Goal: Task Accomplishment & Management: Use online tool/utility

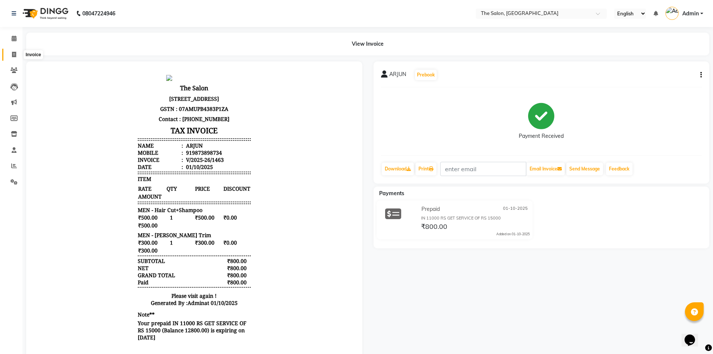
click at [12, 57] on span at bounding box center [13, 55] width 13 height 9
select select "service"
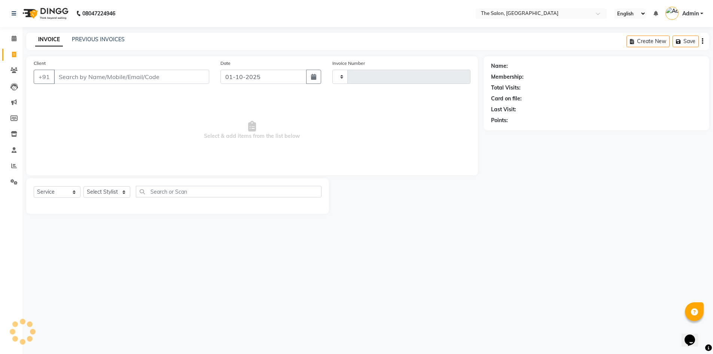
type input "1464"
select select "4245"
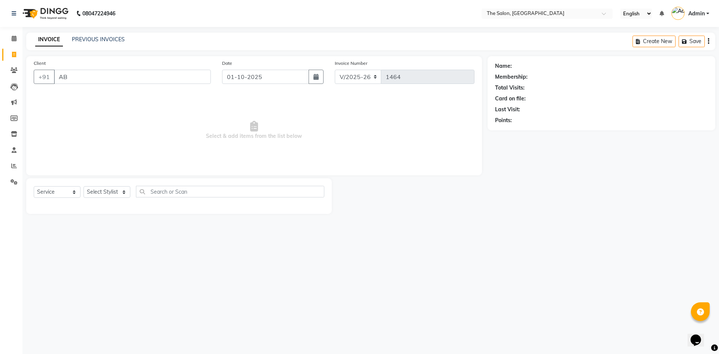
type input "ABH"
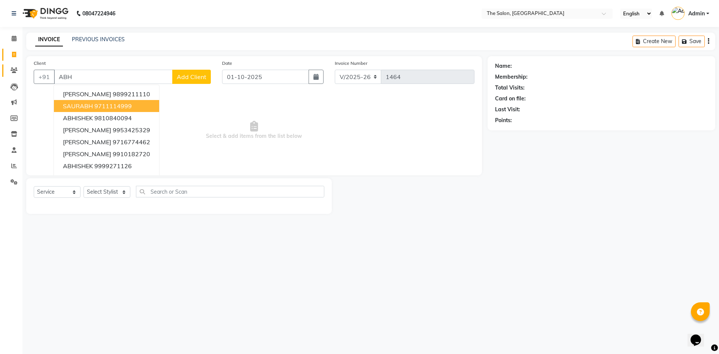
click at [13, 74] on span at bounding box center [13, 70] width 13 height 9
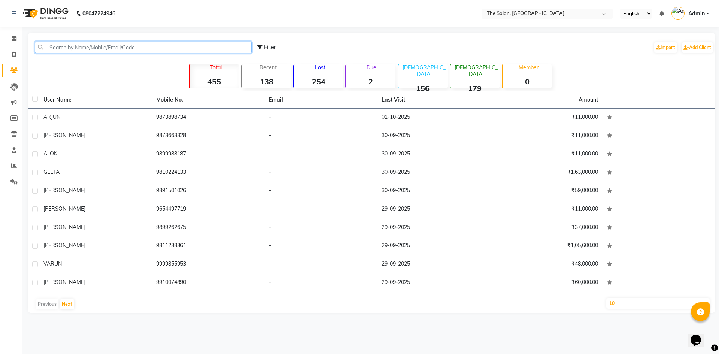
click at [139, 49] on input "text" at bounding box center [143, 48] width 217 height 12
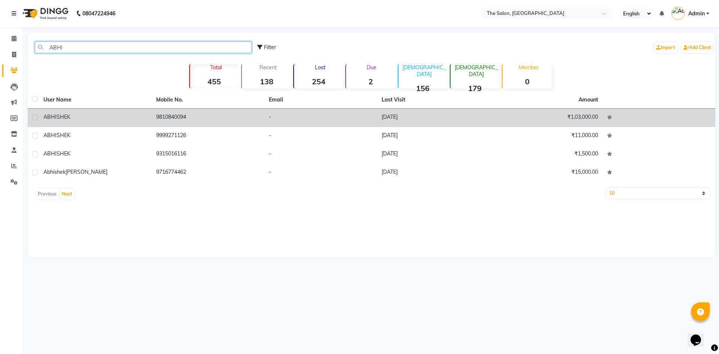
type input "ABHI"
click at [173, 113] on td "9810840094" at bounding box center [208, 118] width 113 height 18
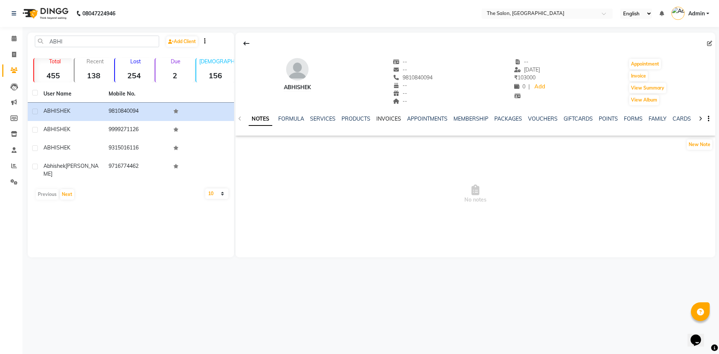
click at [384, 117] on link "INVOICES" at bounding box center [388, 118] width 25 height 7
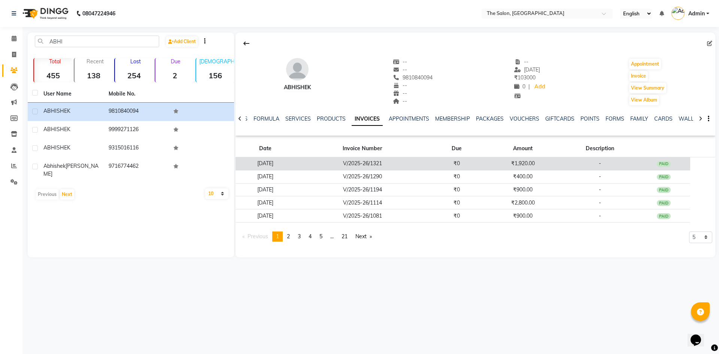
click at [348, 163] on td "V/2025-26/1321" at bounding box center [362, 163] width 135 height 13
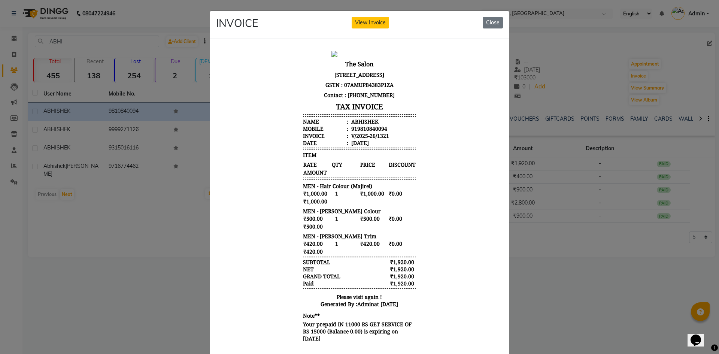
click at [554, 272] on ngb-modal-window "INVOICE View Invoice Close" at bounding box center [359, 177] width 719 height 354
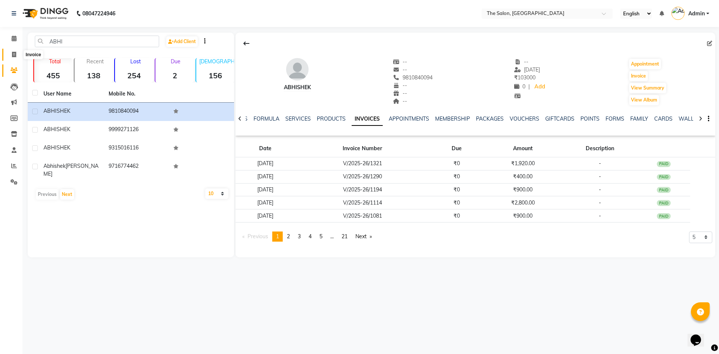
click at [18, 53] on span at bounding box center [13, 55] width 13 height 9
select select "4245"
select select "service"
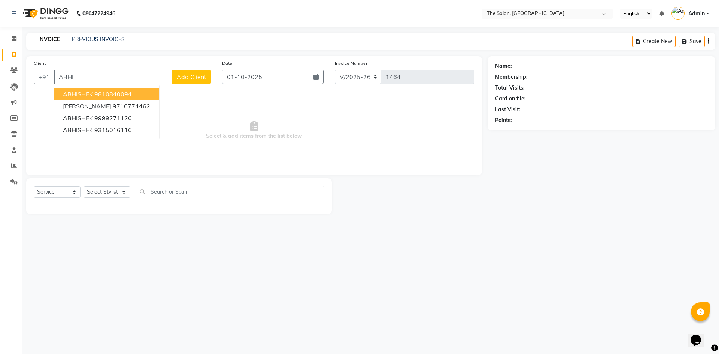
click at [135, 97] on button "ABHISHEK 9810840094" at bounding box center [106, 94] width 105 height 12
type input "9810840094"
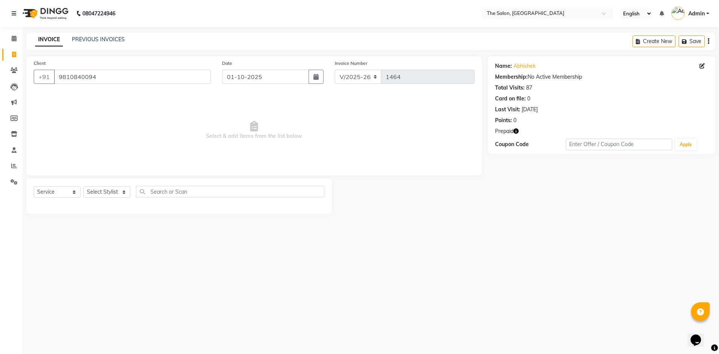
click at [517, 130] on icon "button" at bounding box center [515, 130] width 5 height 5
click at [351, 130] on span "Select & add items from the list below" at bounding box center [254, 130] width 441 height 75
click at [54, 197] on select "Select Service Product Membership Package Voucher Prepaid Gift Card" at bounding box center [57, 192] width 47 height 12
select select "P"
click at [34, 186] on select "Select Service Product Membership Package Voucher Prepaid Gift Card" at bounding box center [57, 192] width 47 height 12
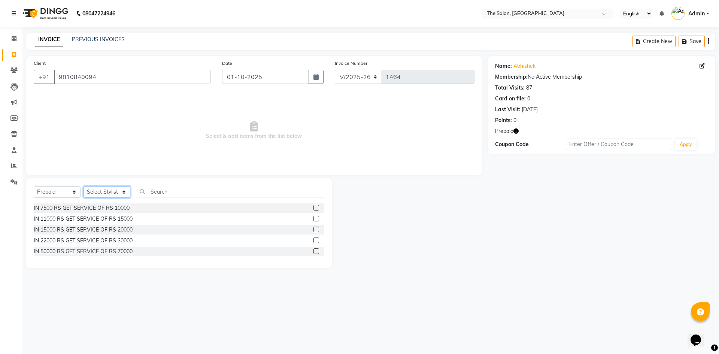
click at [119, 192] on select "Select Stylist [PERSON_NAME] [PERSON_NAME] AKASH [PERSON_NAME] ARJUN [PERSON_NA…" at bounding box center [106, 192] width 47 height 12
select select "22746"
click at [83, 186] on select "Select Stylist [PERSON_NAME] [PERSON_NAME] AKASH [PERSON_NAME] ARJUN [PERSON_NA…" at bounding box center [106, 192] width 47 height 12
click at [315, 219] on label at bounding box center [316, 219] width 6 height 6
click at [315, 219] on input "checkbox" at bounding box center [315, 218] width 5 height 5
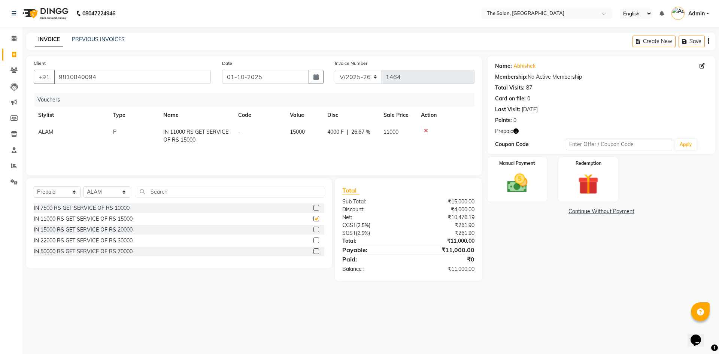
checkbox input "false"
click at [536, 165] on label "Manual Payment" at bounding box center [517, 162] width 37 height 7
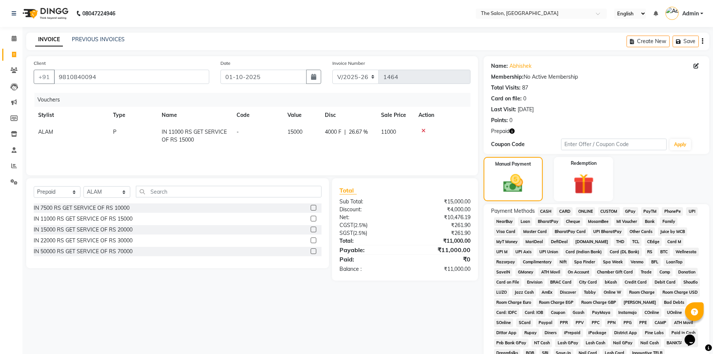
click at [587, 211] on span "ONLINE" at bounding box center [585, 211] width 19 height 9
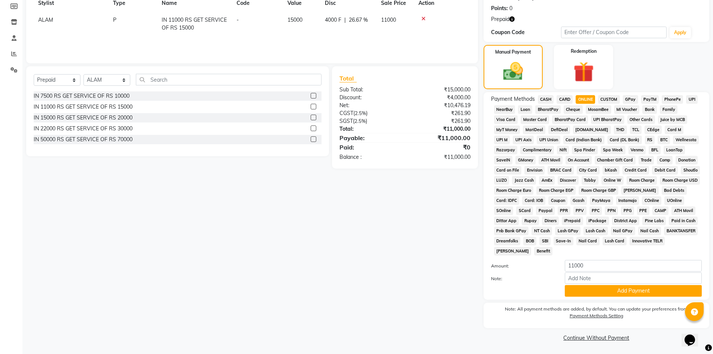
scroll to position [112, 0]
click at [629, 290] on button "Add Payment" at bounding box center [633, 291] width 137 height 12
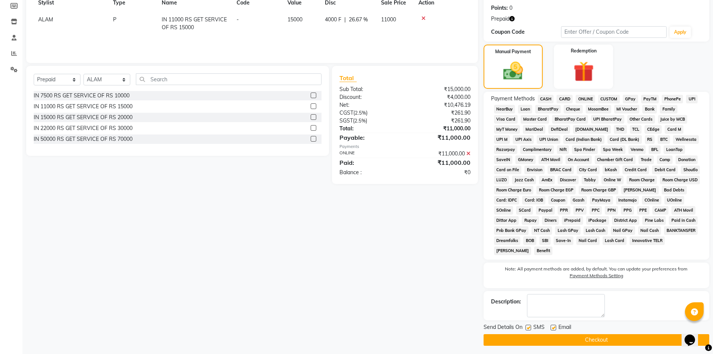
click at [622, 339] on button "Checkout" at bounding box center [597, 340] width 226 height 12
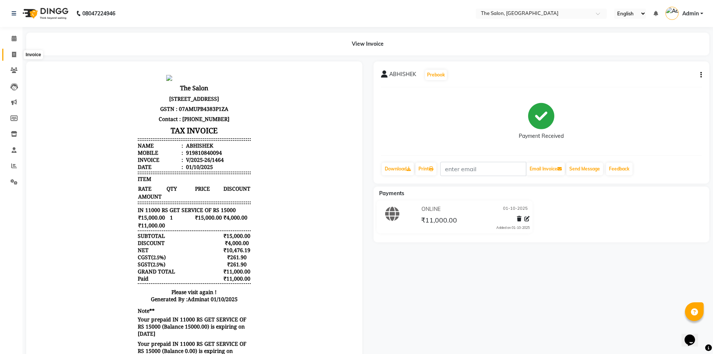
click at [15, 51] on span at bounding box center [13, 55] width 13 height 9
select select "service"
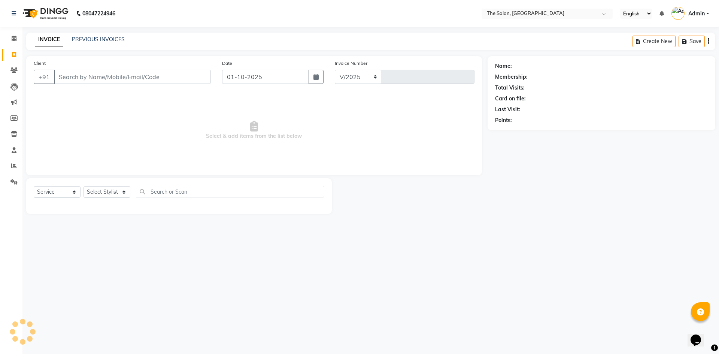
select select "4245"
type input "1465"
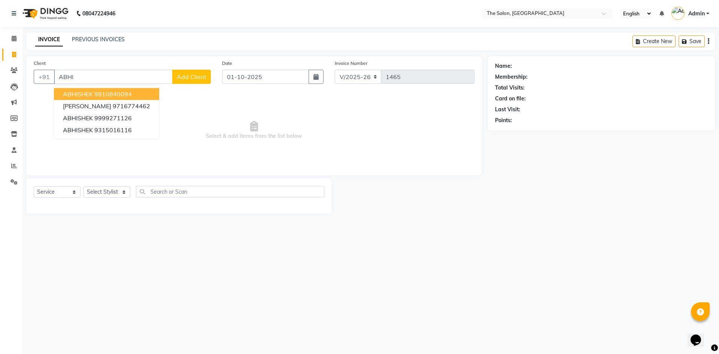
click at [80, 91] on span "ABHISHEK" at bounding box center [78, 93] width 30 height 7
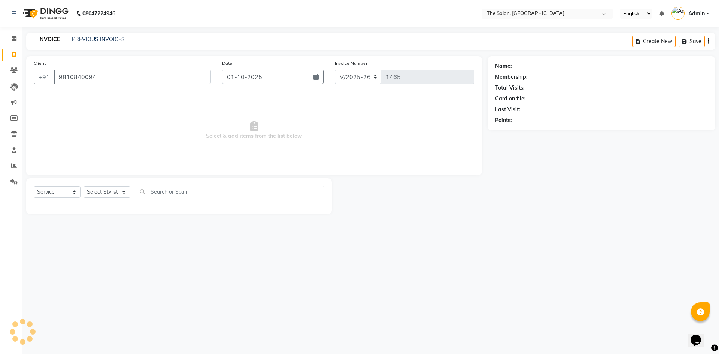
type input "9810840094"
click at [517, 130] on icon "button" at bounding box center [515, 130] width 5 height 5
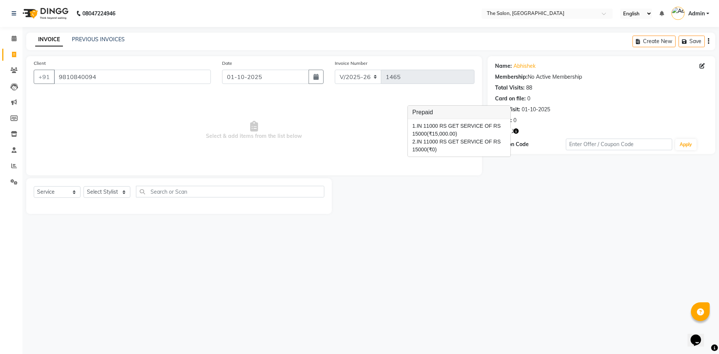
click at [346, 122] on span "Select & add items from the list below" at bounding box center [254, 130] width 441 height 75
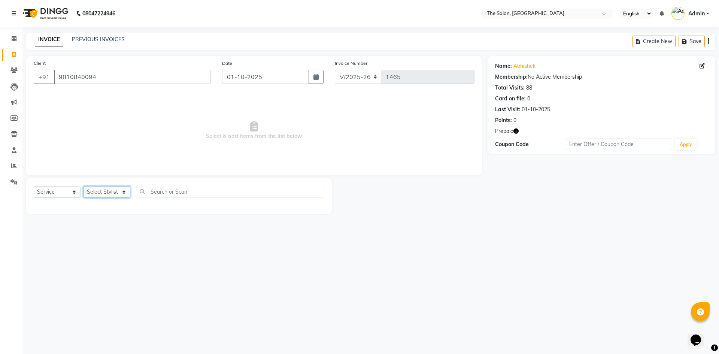
click at [115, 194] on select "Select Stylist [PERSON_NAME] [PERSON_NAME] AKASH [PERSON_NAME] ARJUN [PERSON_NA…" at bounding box center [106, 192] width 47 height 12
select select "22746"
click at [83, 186] on select "Select Stylist [PERSON_NAME] [PERSON_NAME] AKASH [PERSON_NAME] ARJUN [PERSON_NA…" at bounding box center [106, 192] width 47 height 12
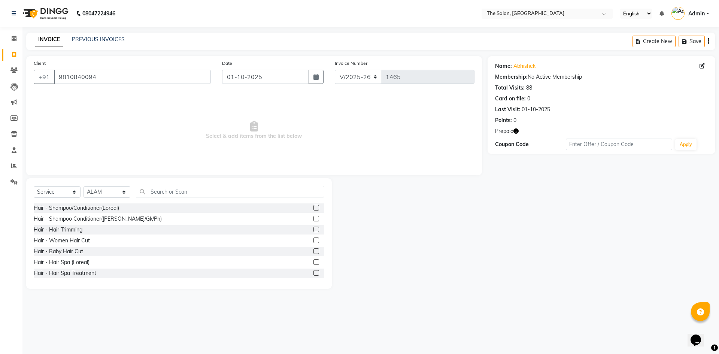
click at [204, 185] on div "Select Service Product Membership Package Voucher Prepaid Gift Card Select Styl…" at bounding box center [178, 233] width 305 height 110
click at [204, 191] on input "text" at bounding box center [230, 192] width 188 height 12
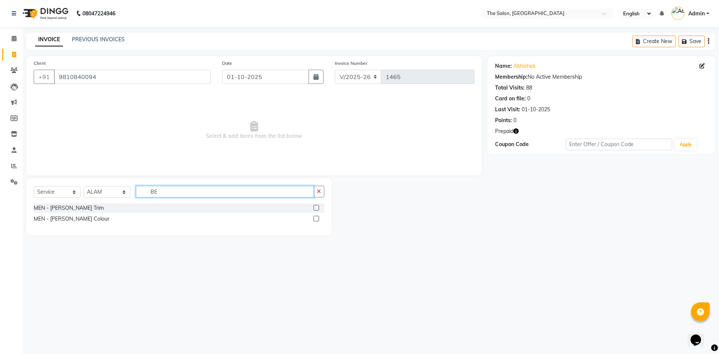
type input "BE"
click at [317, 207] on label at bounding box center [316, 208] width 6 height 6
click at [317, 207] on input "checkbox" at bounding box center [315, 208] width 5 height 5
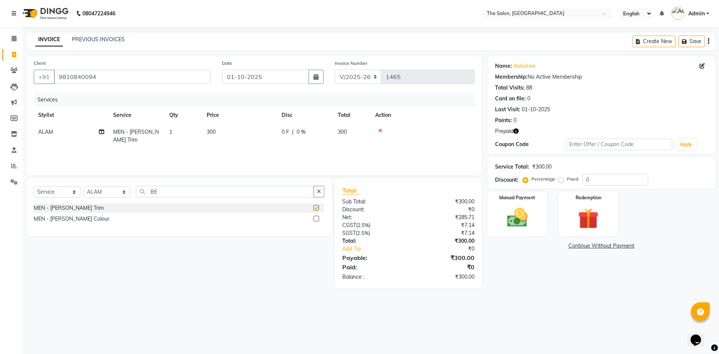
checkbox input "false"
click at [234, 131] on td "300" at bounding box center [239, 136] width 75 height 25
select select "22746"
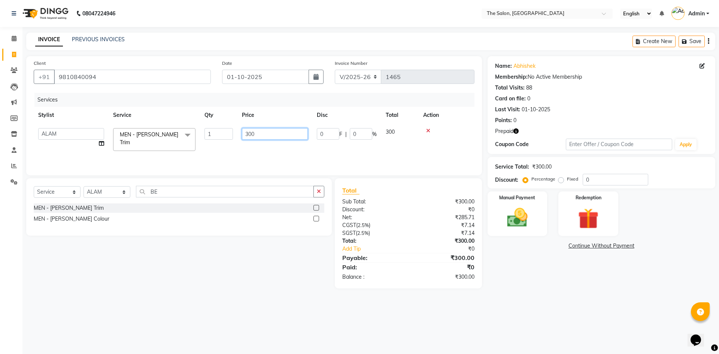
drag, startPoint x: 270, startPoint y: 133, endPoint x: 194, endPoint y: 137, distance: 75.4
click at [194, 137] on tr "[PERSON_NAME] [PERSON_NAME] [PERSON_NAME] [PERSON_NAME] [PERSON_NAME] KP NITIN …" at bounding box center [254, 140] width 441 height 32
type input "200"
click at [284, 149] on div "Services Stylist Service Qty Price Disc Total Action [PERSON_NAME] [PERSON_NAME…" at bounding box center [254, 130] width 441 height 75
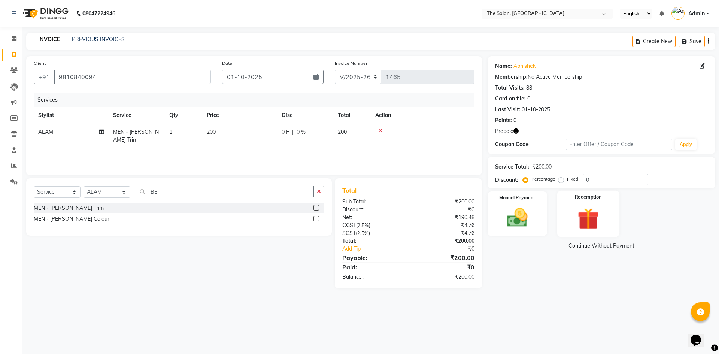
click at [608, 214] on div "Redemption" at bounding box center [588, 214] width 62 height 46
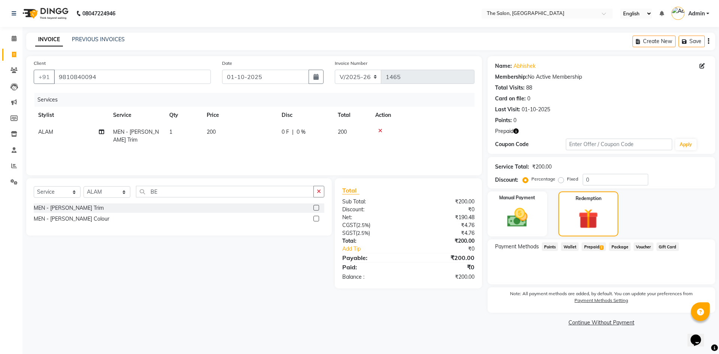
click at [591, 249] on span "Prepaid 2" at bounding box center [593, 246] width 24 height 9
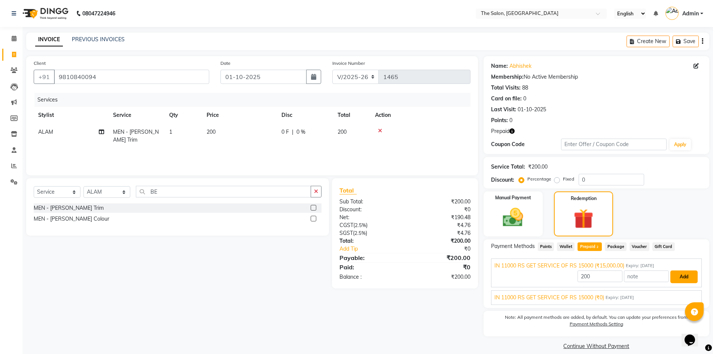
click at [678, 276] on button "Add" at bounding box center [683, 276] width 27 height 13
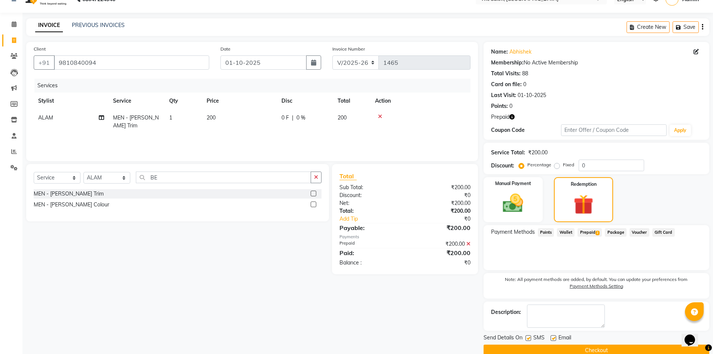
scroll to position [28, 0]
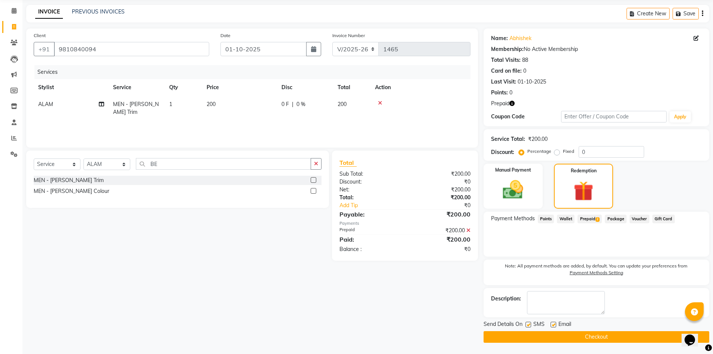
click at [529, 324] on label at bounding box center [529, 325] width 6 height 6
click at [529, 324] on input "checkbox" at bounding box center [528, 324] width 5 height 5
checkbox input "false"
click at [555, 324] on label at bounding box center [554, 325] width 6 height 6
click at [555, 324] on input "checkbox" at bounding box center [553, 324] width 5 height 5
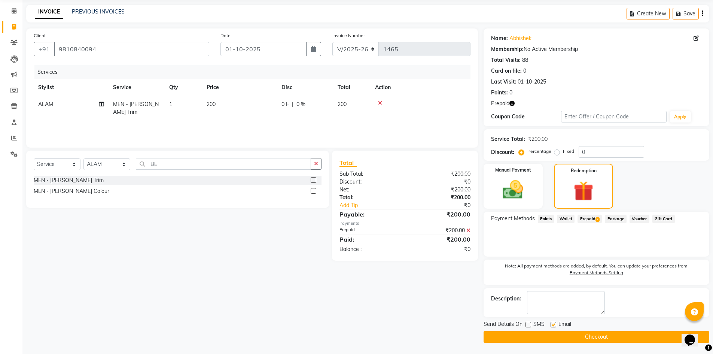
checkbox input "false"
click at [587, 335] on button "Checkout" at bounding box center [597, 337] width 226 height 12
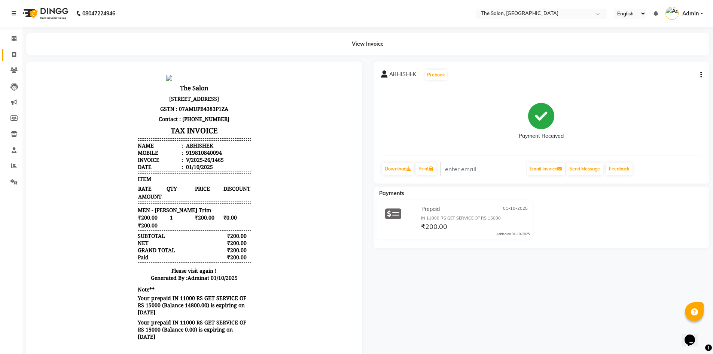
click at [7, 49] on link "Invoice" at bounding box center [11, 55] width 18 height 12
select select "4245"
select select "service"
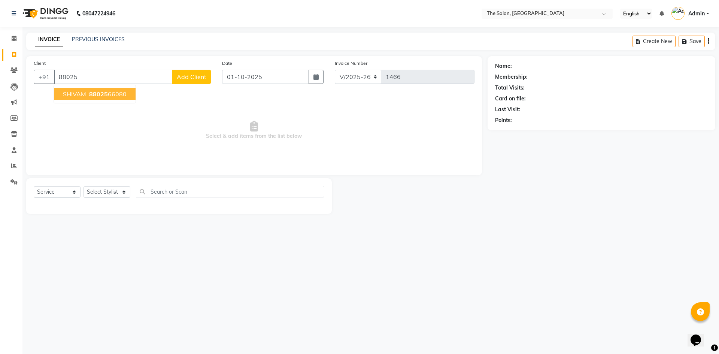
click at [122, 92] on ngb-highlight "88025 66080" at bounding box center [107, 93] width 39 height 7
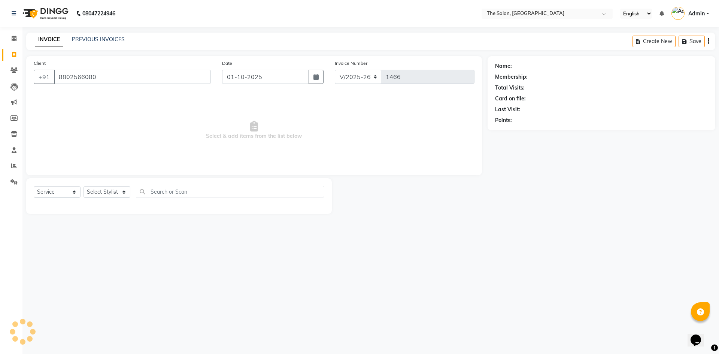
type input "8802566080"
click at [515, 132] on icon "button" at bounding box center [515, 130] width 5 height 5
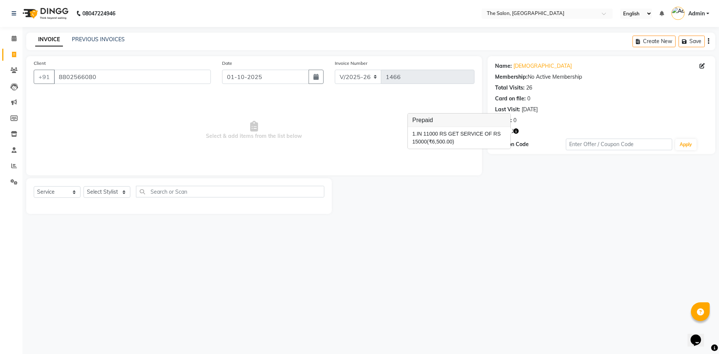
click at [366, 138] on span "Select & add items from the list below" at bounding box center [254, 130] width 441 height 75
click at [112, 192] on select "Select Stylist [PERSON_NAME] [PERSON_NAME] AKASH [PERSON_NAME] ARJUN [PERSON_NA…" at bounding box center [106, 192] width 47 height 12
select select "22745"
click at [83, 186] on select "Select Stylist [PERSON_NAME] [PERSON_NAME] AKASH [PERSON_NAME] ARJUN [PERSON_NA…" at bounding box center [106, 192] width 47 height 12
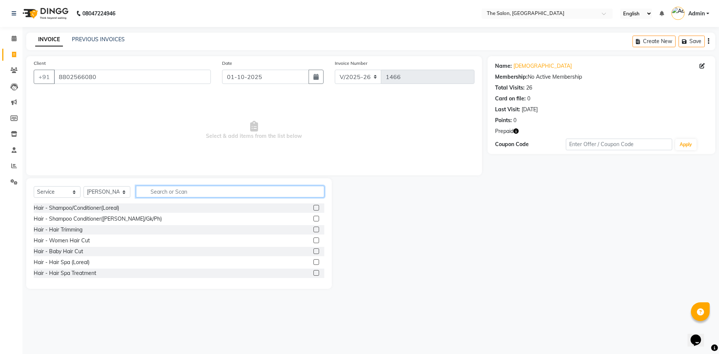
click at [192, 190] on input "text" at bounding box center [230, 192] width 188 height 12
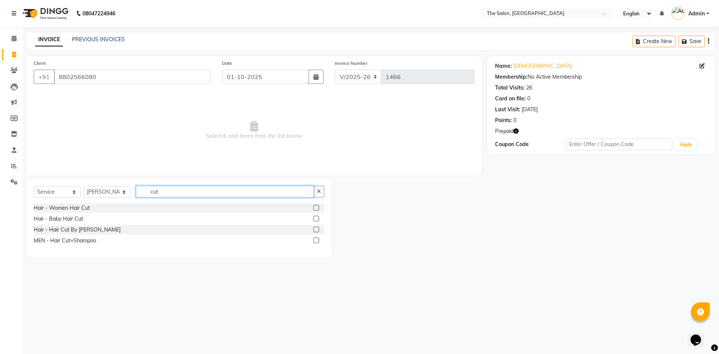
type input "cut"
click at [317, 239] on label at bounding box center [316, 240] width 6 height 6
click at [317, 239] on input "checkbox" at bounding box center [315, 240] width 5 height 5
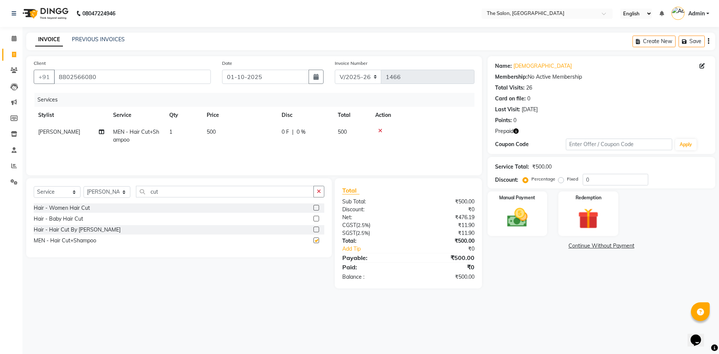
checkbox input "false"
drag, startPoint x: 171, startPoint y: 195, endPoint x: 77, endPoint y: 193, distance: 93.6
click at [77, 193] on div "Select Service Product Membership Package Voucher Prepaid Gift Card Select Styl…" at bounding box center [179, 195] width 291 height 18
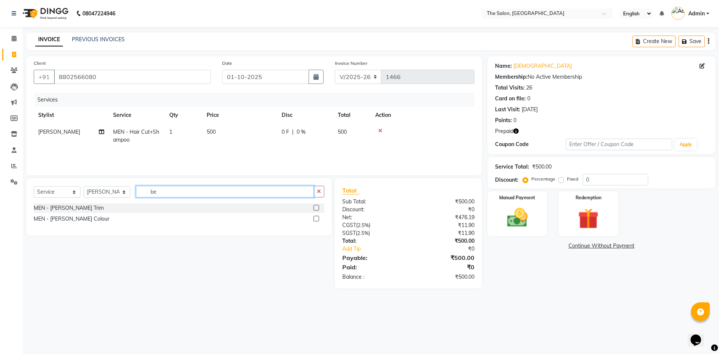
type input "be"
click at [315, 207] on label at bounding box center [316, 208] width 6 height 6
click at [315, 207] on input "checkbox" at bounding box center [315, 208] width 5 height 5
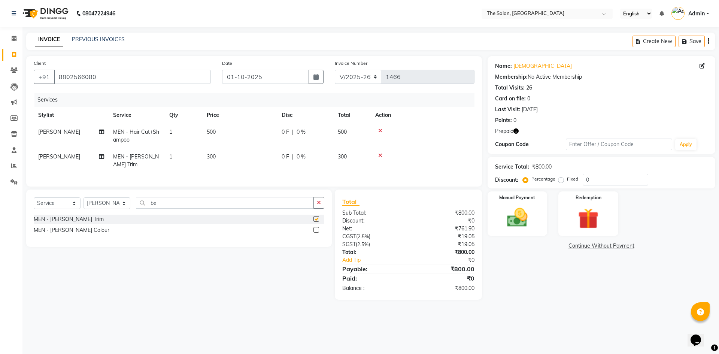
checkbox input "false"
click at [607, 205] on div "Redemption" at bounding box center [588, 214] width 62 height 46
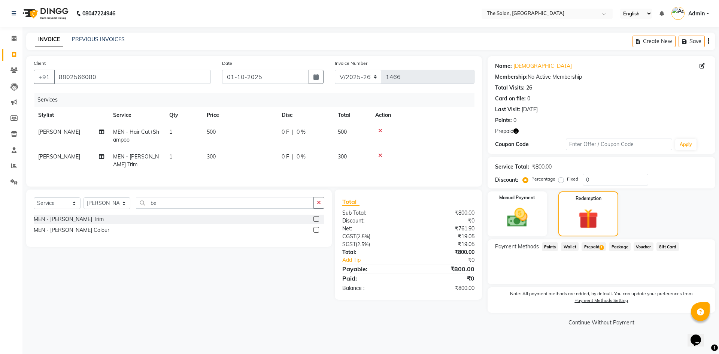
click at [589, 246] on span "Prepaid 1" at bounding box center [593, 246] width 24 height 9
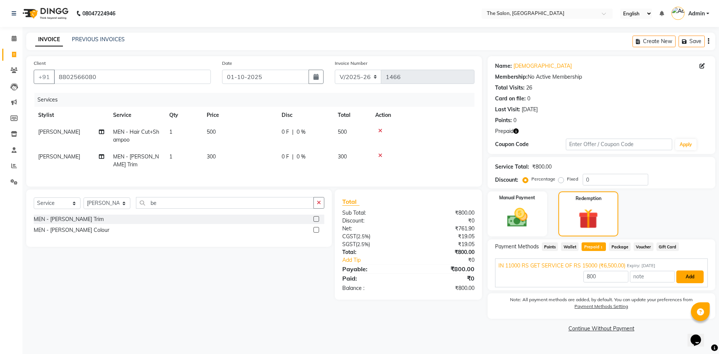
click at [686, 279] on button "Add" at bounding box center [689, 276] width 27 height 13
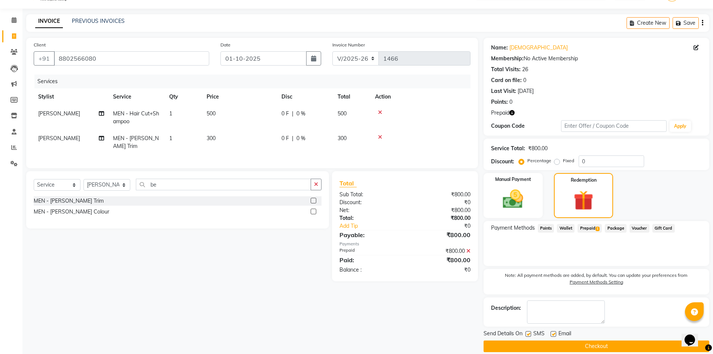
scroll to position [28, 0]
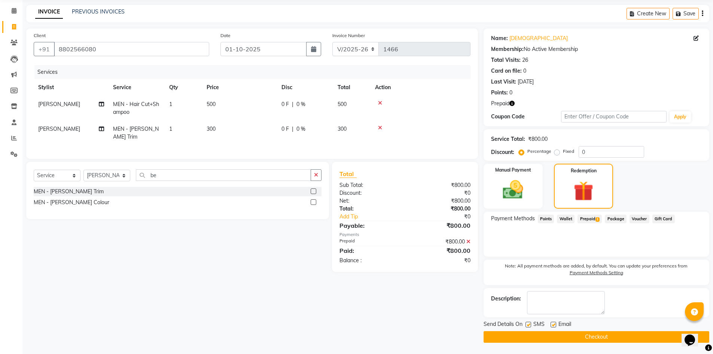
click at [528, 322] on label at bounding box center [529, 325] width 6 height 6
click at [528, 322] on input "checkbox" at bounding box center [528, 324] width 5 height 5
checkbox input "false"
click at [551, 326] on label at bounding box center [554, 325] width 6 height 6
click at [551, 326] on input "checkbox" at bounding box center [553, 324] width 5 height 5
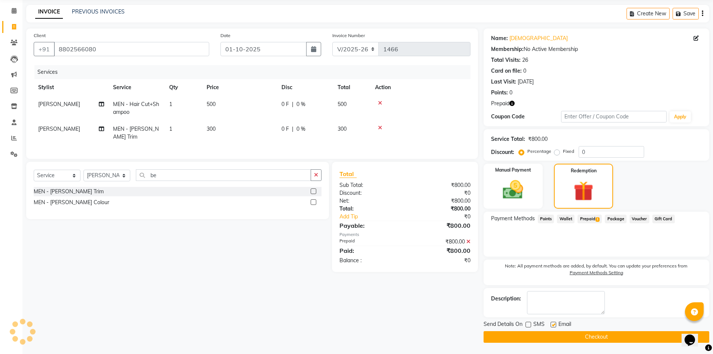
checkbox input "false"
click at [605, 334] on button "Checkout" at bounding box center [597, 337] width 226 height 12
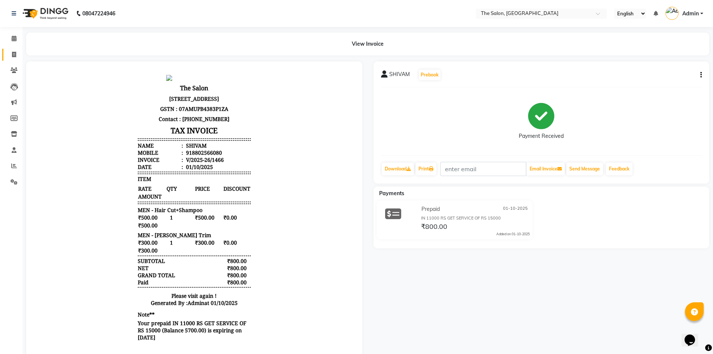
click at [15, 57] on icon at bounding box center [14, 55] width 4 height 6
select select "service"
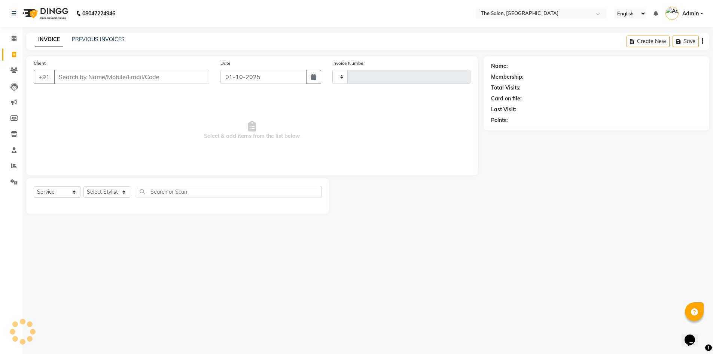
type input "1467"
select select "4245"
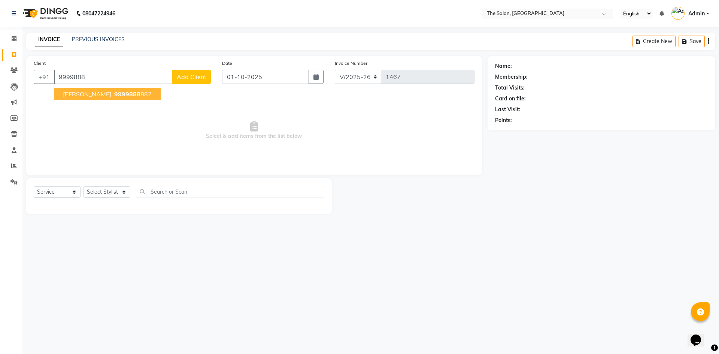
click at [116, 95] on ngb-highlight "9999888 882" at bounding box center [132, 93] width 39 height 7
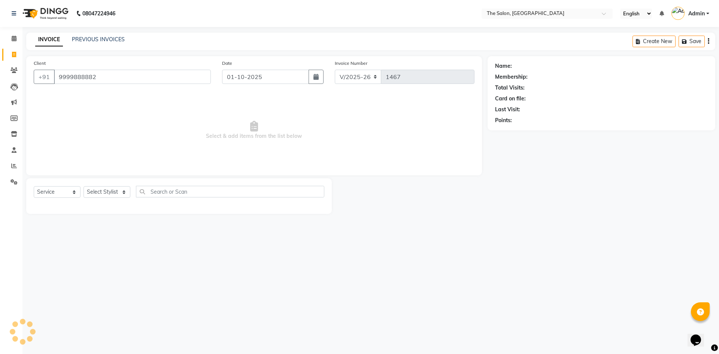
type input "9999888882"
click at [517, 131] on icon "button" at bounding box center [515, 130] width 5 height 5
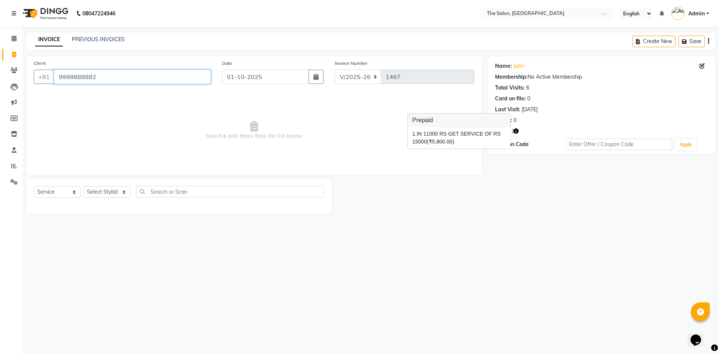
drag, startPoint x: 107, startPoint y: 74, endPoint x: 0, endPoint y: 74, distance: 107.4
click at [0, 74] on app-home "08047224946 Select Location × The Salon, Rajouri Garden English ENGLISH Español…" at bounding box center [359, 112] width 719 height 225
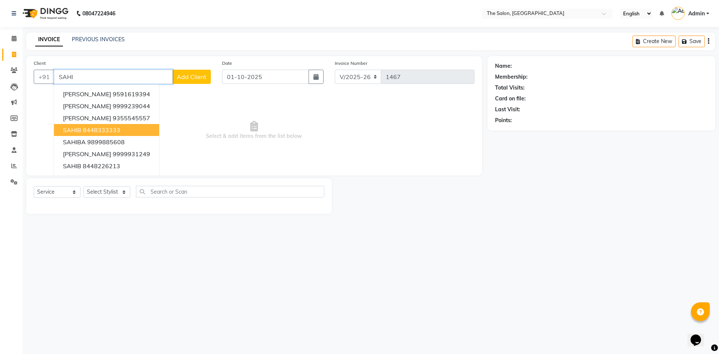
click at [112, 129] on ngb-highlight "8448333333" at bounding box center [101, 129] width 37 height 7
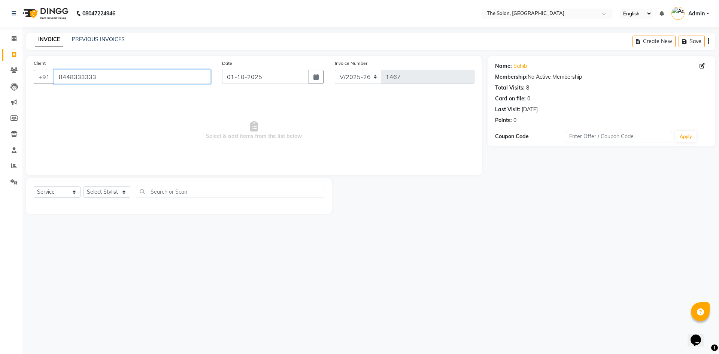
drag, startPoint x: 109, startPoint y: 74, endPoint x: 0, endPoint y: 89, distance: 110.3
click at [0, 89] on app-home "08047224946 Select Location × The Salon, Rajouri Garden English ENGLISH Español…" at bounding box center [359, 112] width 719 height 225
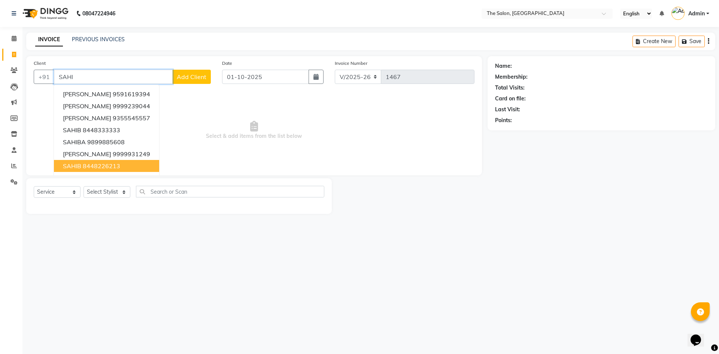
click at [112, 168] on ngb-highlight "8448226213" at bounding box center [101, 165] width 37 height 7
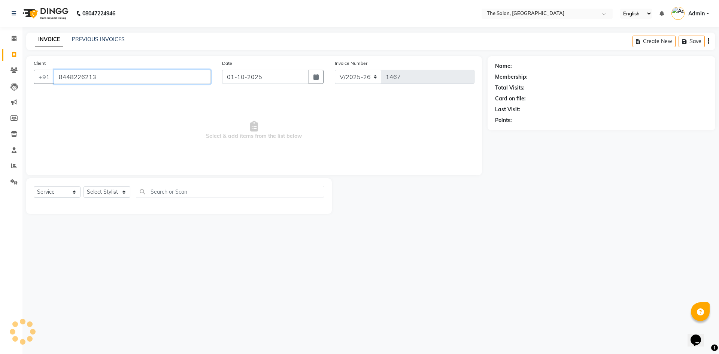
type input "8448226213"
click at [517, 131] on icon "button" at bounding box center [515, 130] width 5 height 5
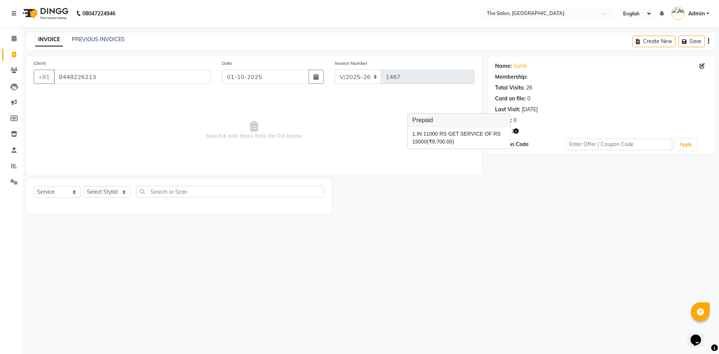
click at [373, 106] on span "Select & add items from the list below" at bounding box center [254, 130] width 441 height 75
click at [518, 130] on icon "button" at bounding box center [515, 130] width 5 height 5
drag, startPoint x: 359, startPoint y: 116, endPoint x: 341, endPoint y: 133, distance: 24.7
click at [358, 117] on span "Select & add items from the list below" at bounding box center [254, 130] width 441 height 75
click at [115, 194] on select "Select Stylist [PERSON_NAME] [PERSON_NAME] AKASH [PERSON_NAME] ARJUN [PERSON_NA…" at bounding box center [106, 192] width 47 height 12
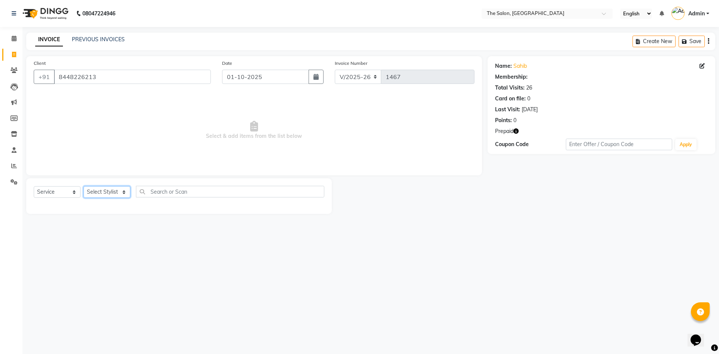
select select "22745"
click at [83, 186] on select "Select Stylist [PERSON_NAME] [PERSON_NAME] AKASH [PERSON_NAME] ARJUN [PERSON_NA…" at bounding box center [106, 192] width 47 height 12
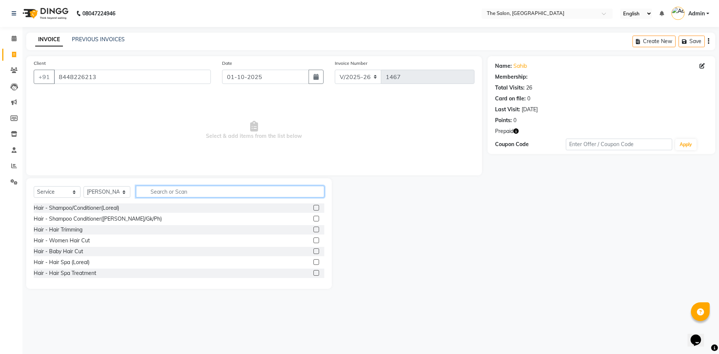
click at [194, 189] on input "text" at bounding box center [230, 192] width 188 height 12
drag, startPoint x: 193, startPoint y: 192, endPoint x: 43, endPoint y: 192, distance: 150.1
click at [43, 192] on div "Select Service Product Membership Package Voucher Prepaid Gift Card Select Styl…" at bounding box center [179, 195] width 291 height 18
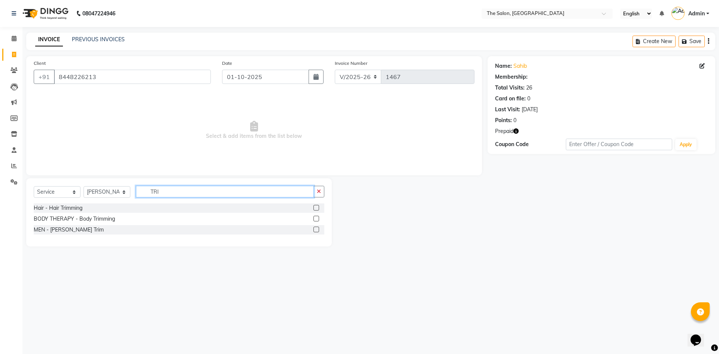
type input "TRI"
click at [314, 220] on label at bounding box center [316, 219] width 6 height 6
click at [314, 220] on input "checkbox" at bounding box center [315, 218] width 5 height 5
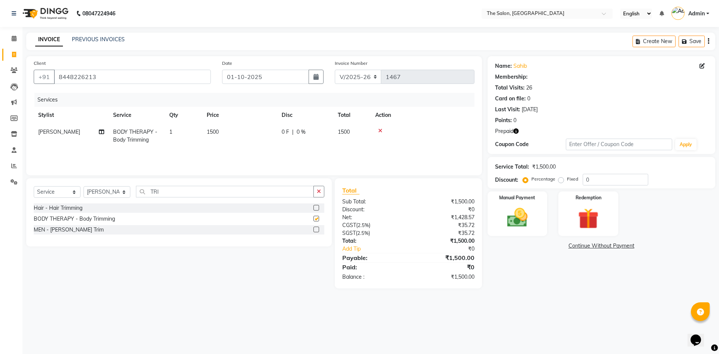
checkbox input "false"
drag, startPoint x: 153, startPoint y: 185, endPoint x: 78, endPoint y: 185, distance: 75.2
click at [78, 185] on div "Select Service Product Membership Package Voucher Prepaid Gift Card Select Styl…" at bounding box center [178, 212] width 305 height 68
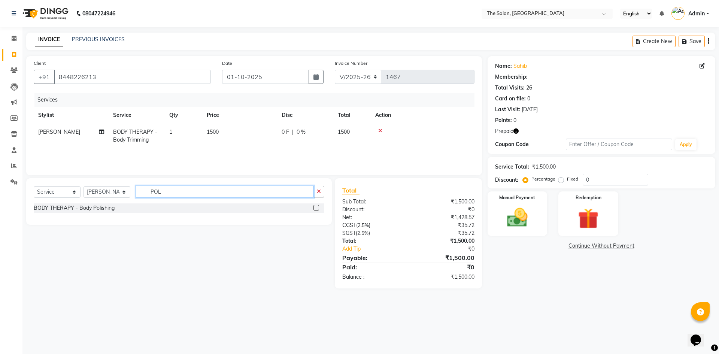
type input "POL"
click at [319, 207] on label at bounding box center [316, 208] width 6 height 6
click at [318, 207] on input "checkbox" at bounding box center [315, 208] width 5 height 5
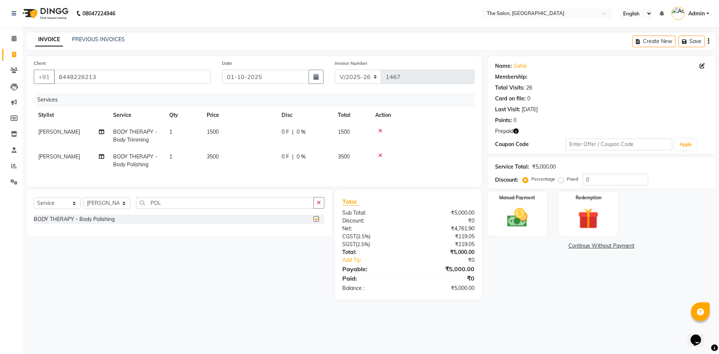
checkbox input "false"
click at [226, 157] on td "3500" at bounding box center [239, 160] width 75 height 25
select select "22745"
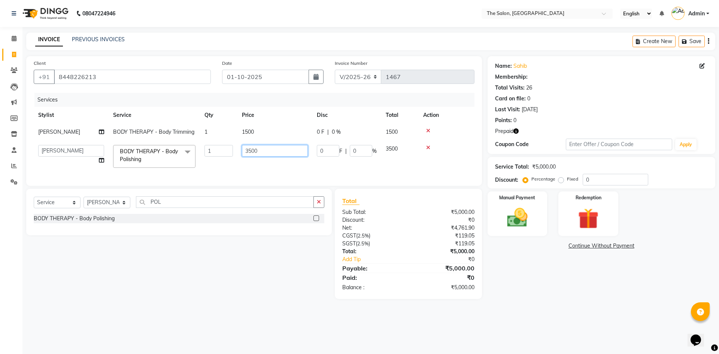
drag, startPoint x: 196, startPoint y: 156, endPoint x: 184, endPoint y: 153, distance: 12.4
click at [184, 153] on tr "[PERSON_NAME] [PERSON_NAME] [PERSON_NAME] ARJUN [PERSON_NAME] [PERSON_NAME] KP …" at bounding box center [254, 156] width 441 height 32
type input "4000"
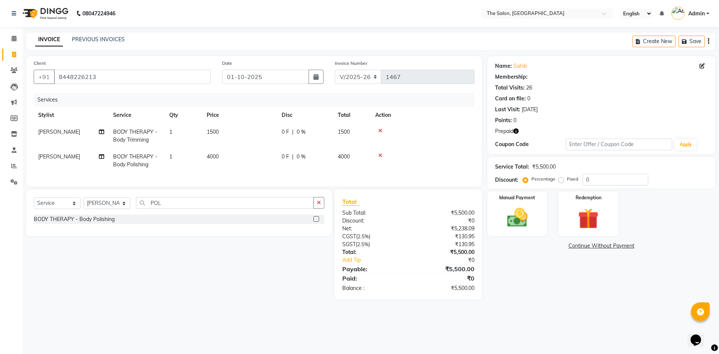
click at [268, 175] on div "Services Stylist Service Qty Price Disc Total Action AMIT BODY THERAPY - Body T…" at bounding box center [254, 136] width 441 height 86
drag, startPoint x: 170, startPoint y: 209, endPoint x: 119, endPoint y: 210, distance: 50.9
click at [119, 210] on div "Select Service Product Membership Package Voucher Prepaid Gift Card Select Styl…" at bounding box center [179, 206] width 291 height 18
type input "P"
drag, startPoint x: 195, startPoint y: 210, endPoint x: 114, endPoint y: 206, distance: 80.6
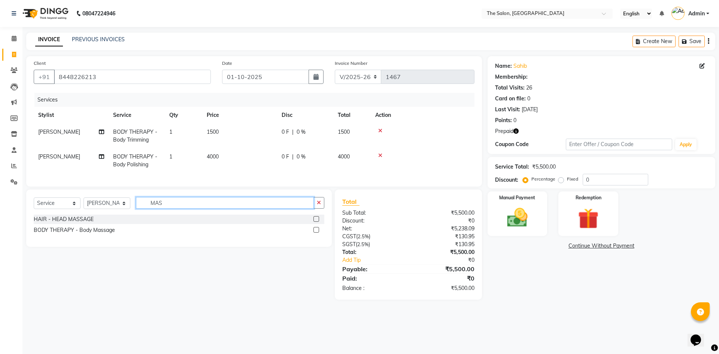
click at [114, 206] on div "Select Service Product Membership Package Voucher Prepaid Gift Card Select Styl…" at bounding box center [179, 206] width 291 height 18
type input "BE"
click at [317, 222] on label at bounding box center [316, 219] width 6 height 6
click at [317, 222] on input "checkbox" at bounding box center [315, 219] width 5 height 5
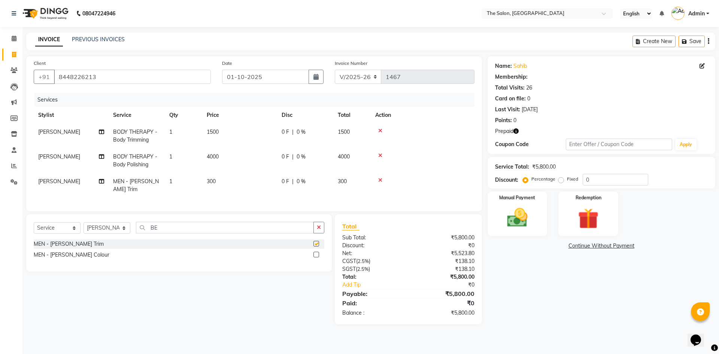
checkbox input "false"
drag, startPoint x: 178, startPoint y: 227, endPoint x: 118, endPoint y: 235, distance: 60.7
click at [118, 235] on div "Select Service Product Membership Package Voucher Prepaid Gift Card Select Styl…" at bounding box center [179, 231] width 291 height 18
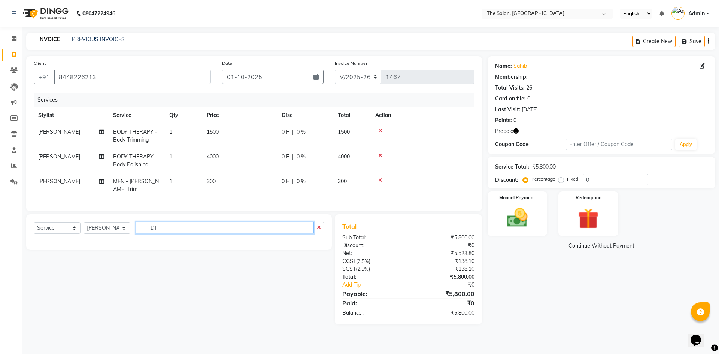
type input "D"
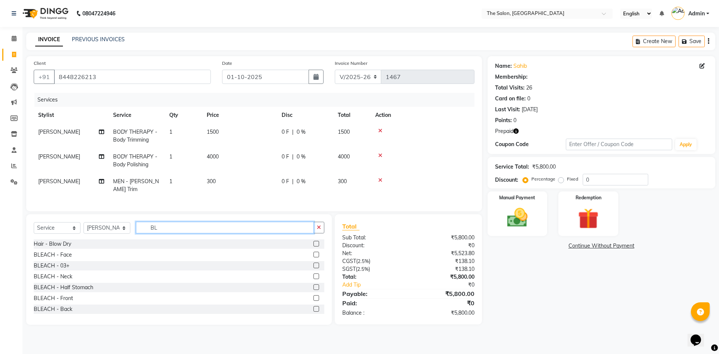
type input "BL"
click at [313, 252] on label at bounding box center [316, 255] width 6 height 6
click at [313, 252] on input "checkbox" at bounding box center [315, 254] width 5 height 5
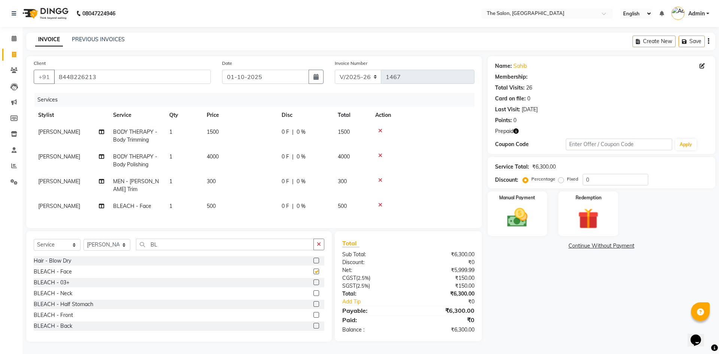
checkbox input "false"
click at [229, 198] on td "500" at bounding box center [239, 206] width 75 height 17
select select "22745"
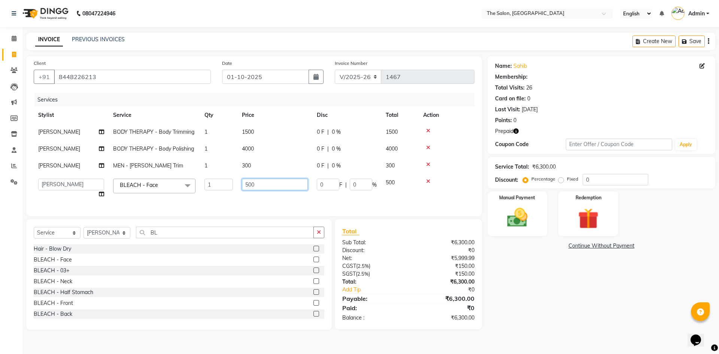
drag, startPoint x: 255, startPoint y: 183, endPoint x: 179, endPoint y: 183, distance: 76.4
click at [179, 183] on tr "[PERSON_NAME] [PERSON_NAME] [PERSON_NAME] [PERSON_NAME] [PERSON_NAME] KP NITIN …" at bounding box center [254, 188] width 441 height 28
type input "1000"
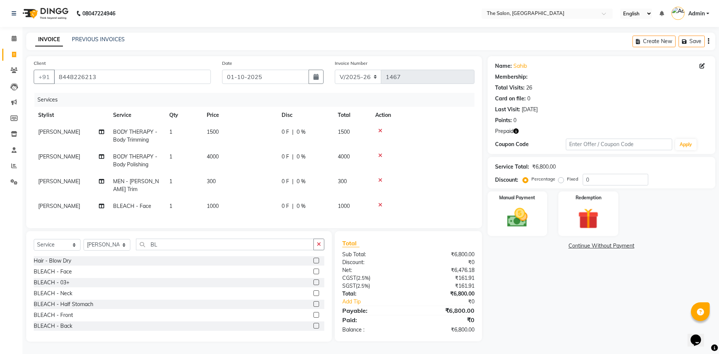
click at [281, 199] on tr "AMIT BLEACH - Face 1 1000 0 F | 0 % 1000" at bounding box center [254, 206] width 441 height 17
click at [599, 205] on img at bounding box center [588, 218] width 35 height 27
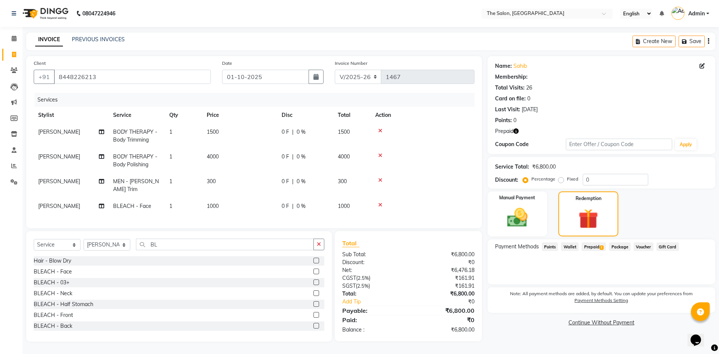
click at [584, 244] on span "Prepaid 1" at bounding box center [593, 246] width 24 height 9
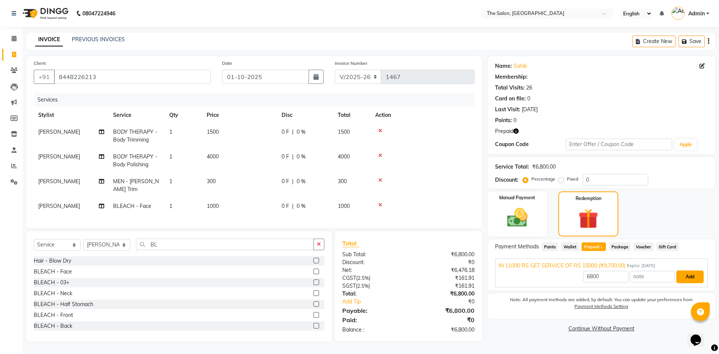
click at [683, 273] on button "Add" at bounding box center [689, 276] width 27 height 13
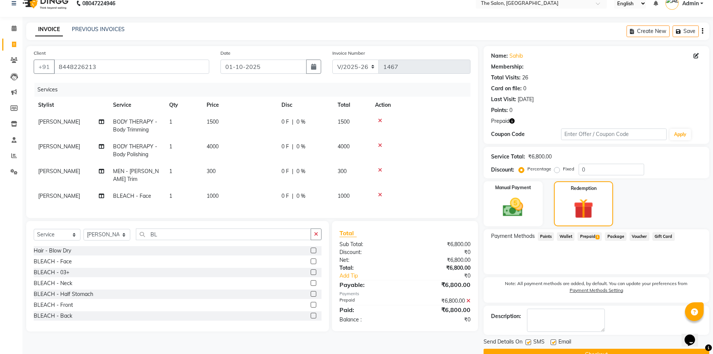
scroll to position [28, 0]
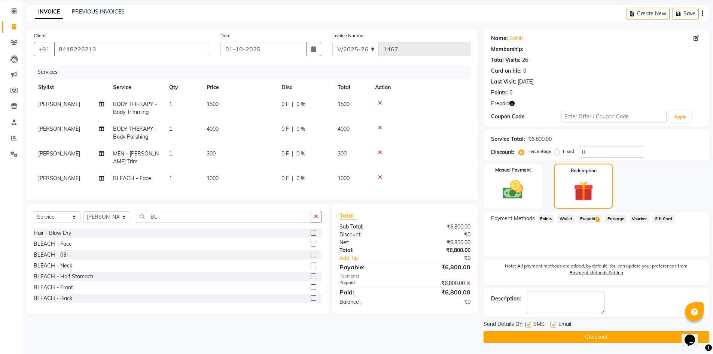
click at [555, 322] on label at bounding box center [554, 325] width 6 height 6
click at [555, 322] on input "checkbox" at bounding box center [553, 324] width 5 height 5
checkbox input "false"
click at [575, 335] on button "Checkout" at bounding box center [597, 337] width 226 height 12
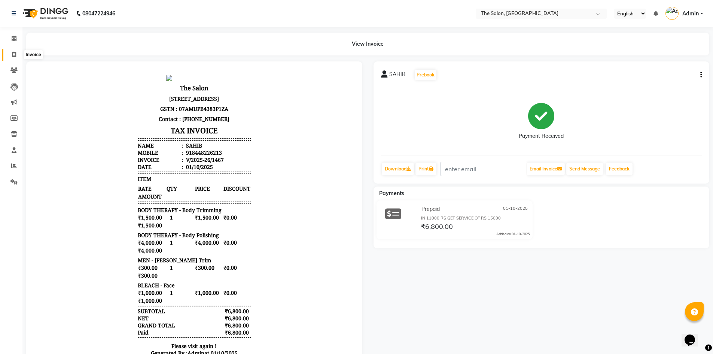
click at [14, 56] on icon at bounding box center [14, 55] width 4 height 6
select select "service"
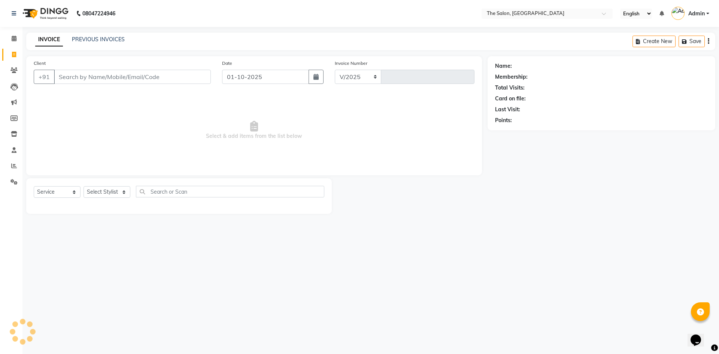
select select "4245"
type input "1468"
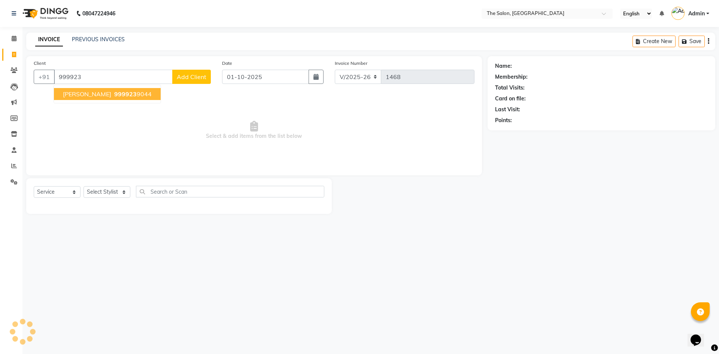
click at [109, 97] on button "[PERSON_NAME] 999923 9044" at bounding box center [107, 94] width 107 height 12
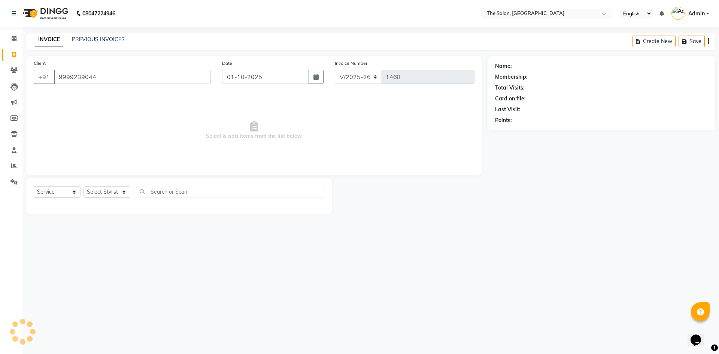
type input "9999239044"
click at [517, 133] on icon "button" at bounding box center [515, 130] width 5 height 5
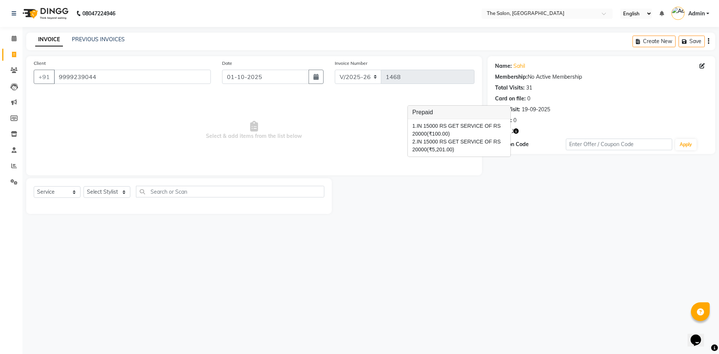
click at [367, 138] on span "Select & add items from the list below" at bounding box center [254, 130] width 441 height 75
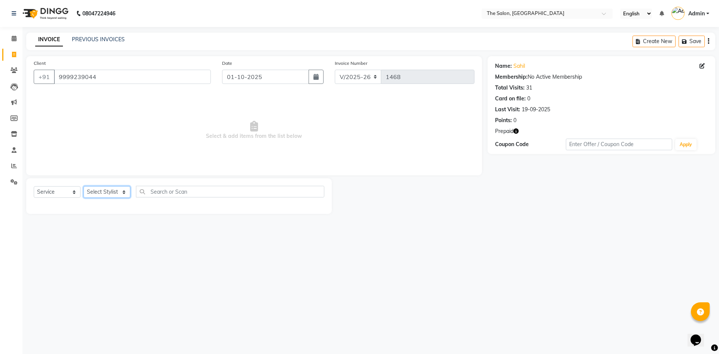
click at [118, 192] on select "Select Stylist [PERSON_NAME] [PERSON_NAME] AKASH [PERSON_NAME] ARJUN [PERSON_NA…" at bounding box center [106, 192] width 47 height 12
select select "22745"
click at [83, 186] on select "Select Stylist [PERSON_NAME] [PERSON_NAME] AKASH [PERSON_NAME] ARJUN [PERSON_NA…" at bounding box center [106, 192] width 47 height 12
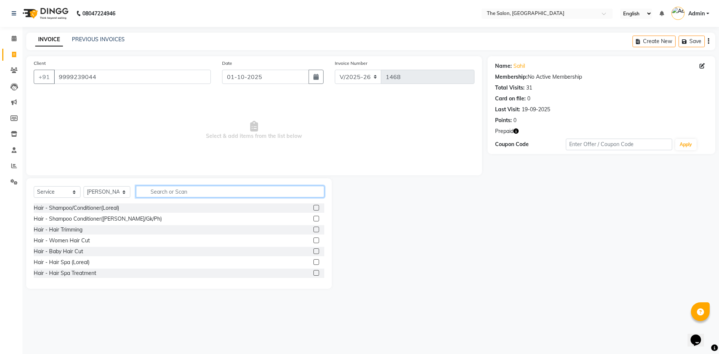
click at [197, 191] on input "text" at bounding box center [230, 192] width 188 height 12
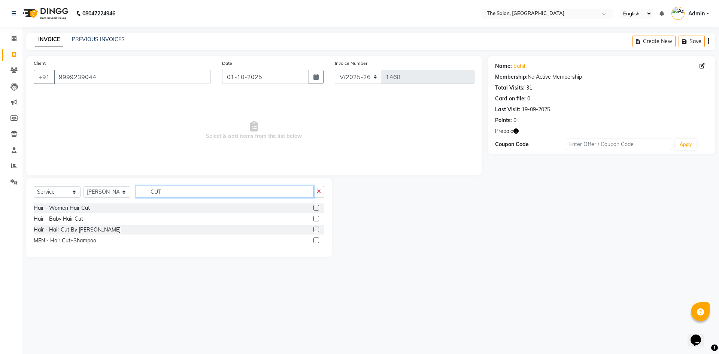
type input "CUT"
click at [318, 240] on label at bounding box center [316, 240] width 6 height 6
click at [318, 240] on input "checkbox" at bounding box center [315, 240] width 5 height 5
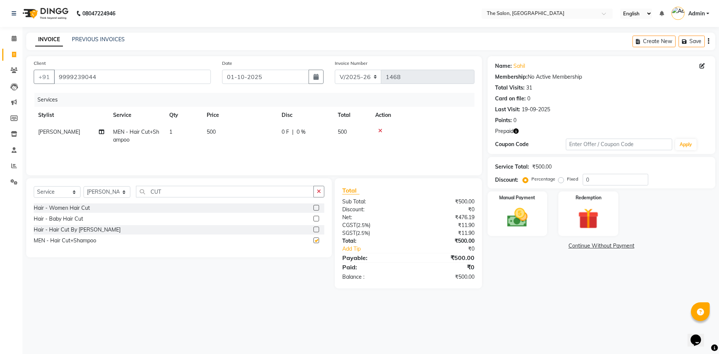
checkbox input "false"
drag, startPoint x: 181, startPoint y: 193, endPoint x: 126, endPoint y: 191, distance: 55.5
click at [126, 191] on div "Select Service Product Membership Package Voucher Prepaid Gift Card Select Styl…" at bounding box center [179, 195] width 291 height 18
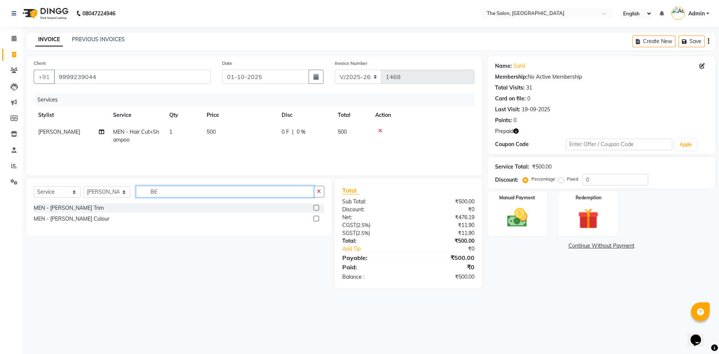
type input "BE"
click at [317, 206] on label at bounding box center [316, 208] width 6 height 6
click at [317, 206] on input "checkbox" at bounding box center [315, 208] width 5 height 5
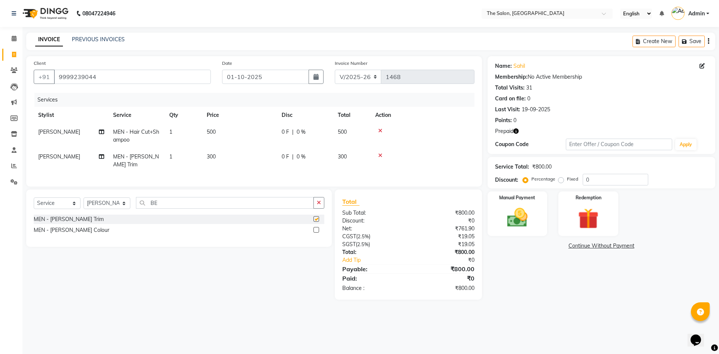
checkbox input "false"
drag, startPoint x: 213, startPoint y: 202, endPoint x: 109, endPoint y: 204, distance: 104.1
click at [109, 204] on div "Select Service Product Membership Package Voucher Prepaid Gift Card Select Styl…" at bounding box center [179, 206] width 291 height 18
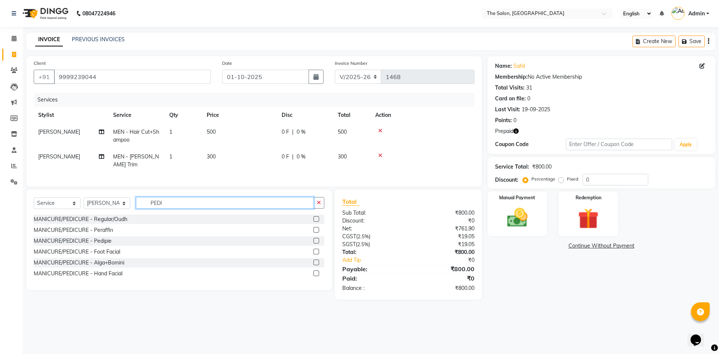
type input "PEDI"
click at [316, 239] on label at bounding box center [316, 241] width 6 height 6
click at [316, 239] on input "checkbox" at bounding box center [315, 240] width 5 height 5
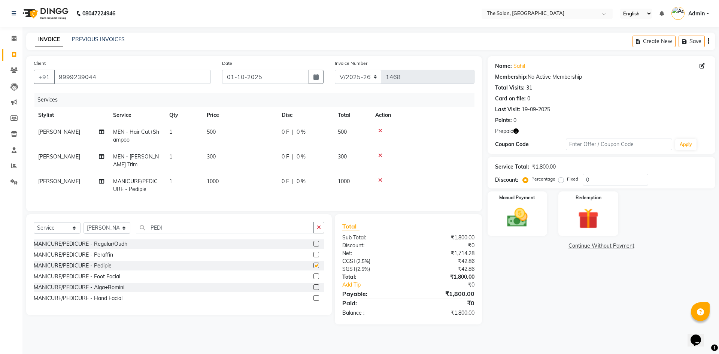
checkbox input "false"
click at [219, 178] on span "1000" at bounding box center [213, 181] width 12 height 7
select select "22745"
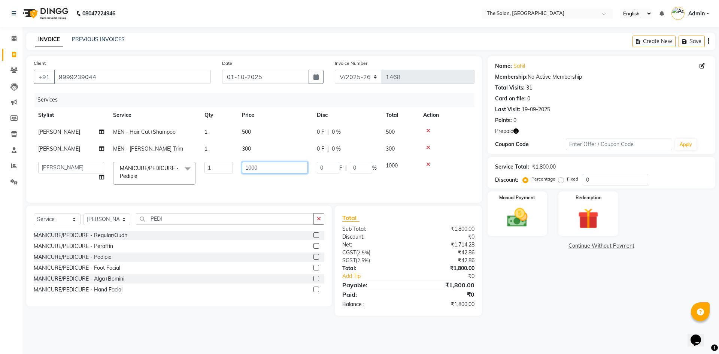
drag, startPoint x: 263, startPoint y: 167, endPoint x: 140, endPoint y: 160, distance: 123.7
click at [140, 160] on tr "[PERSON_NAME] [PERSON_NAME] [PERSON_NAME] [PERSON_NAME] [PERSON_NAME] KP NITIN …" at bounding box center [254, 173] width 441 height 32
type input "1500"
click at [281, 187] on tr "[PERSON_NAME] [PERSON_NAME] [PERSON_NAME] [PERSON_NAME] [PERSON_NAME] KP NITIN …" at bounding box center [254, 173] width 441 height 32
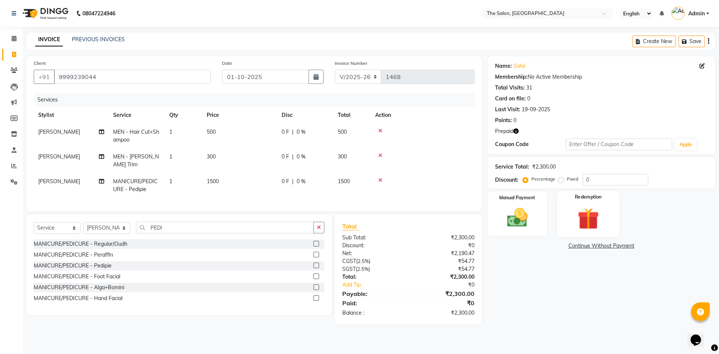
click at [603, 206] on img at bounding box center [588, 218] width 35 height 27
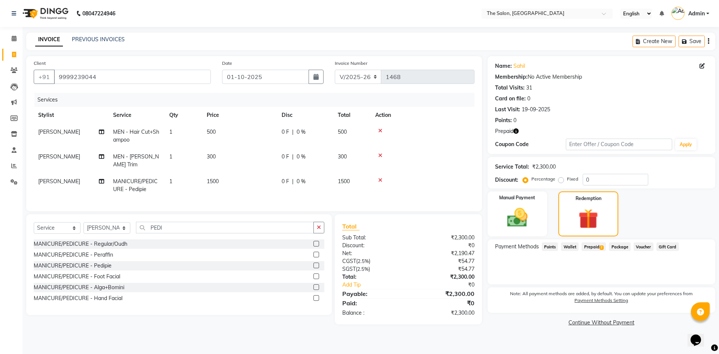
click at [584, 247] on span "Prepaid 2" at bounding box center [593, 246] width 24 height 9
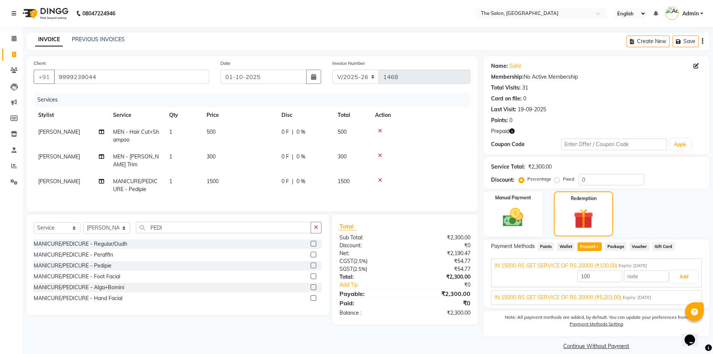
click at [654, 304] on div "IN 15000 RS GET SERVICE OF RS 20000 (₹5,201.00) Expiry: [DATE] 2300 Add" at bounding box center [596, 297] width 211 height 15
click at [654, 301] on div "IN 15000 RS GET SERVICE OF RS 20000 (₹5,201.00) Expiry: [DATE]" at bounding box center [597, 297] width 204 height 8
drag, startPoint x: 683, startPoint y: 296, endPoint x: 659, endPoint y: 292, distance: 24.1
click at [679, 294] on button "Add" at bounding box center [683, 294] width 27 height 13
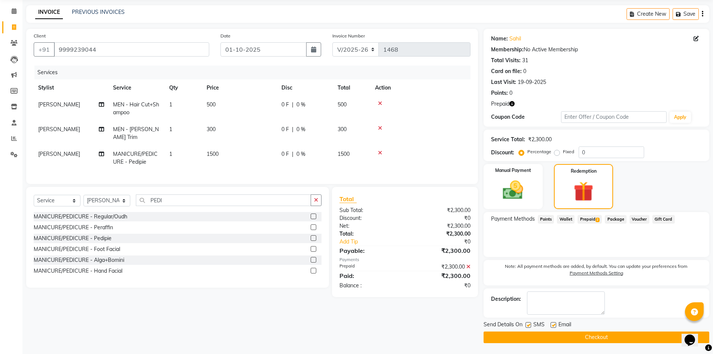
scroll to position [28, 0]
click at [571, 335] on button "Checkout" at bounding box center [597, 337] width 226 height 12
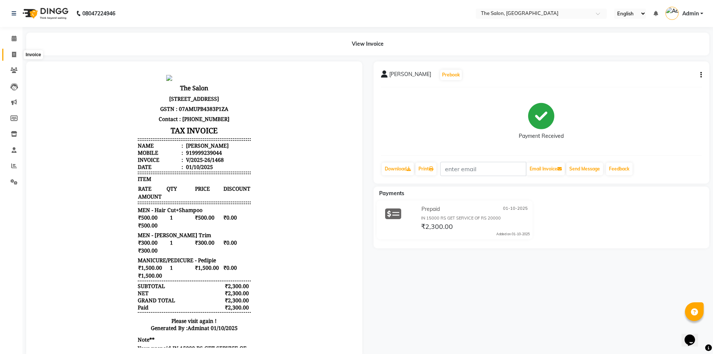
click at [7, 54] on span at bounding box center [13, 55] width 13 height 9
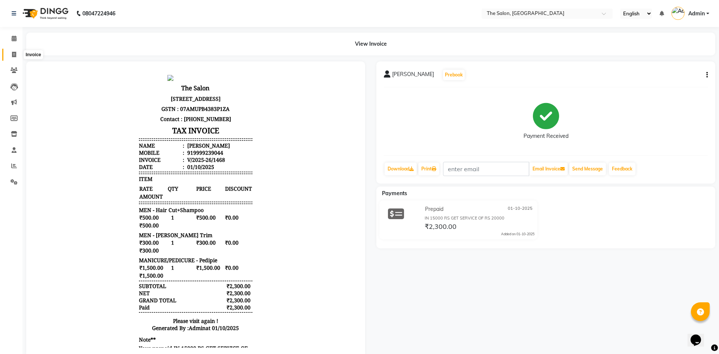
select select "service"
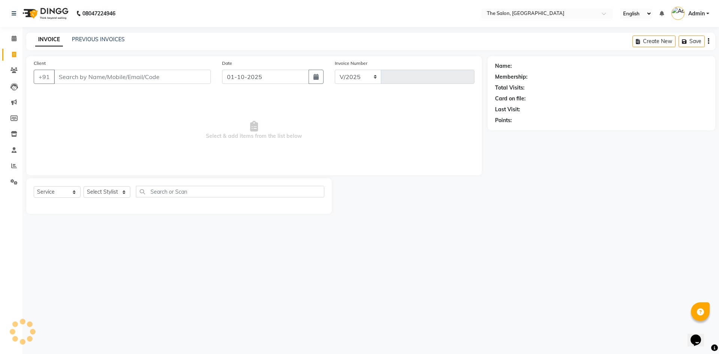
select select "4245"
type input "1469"
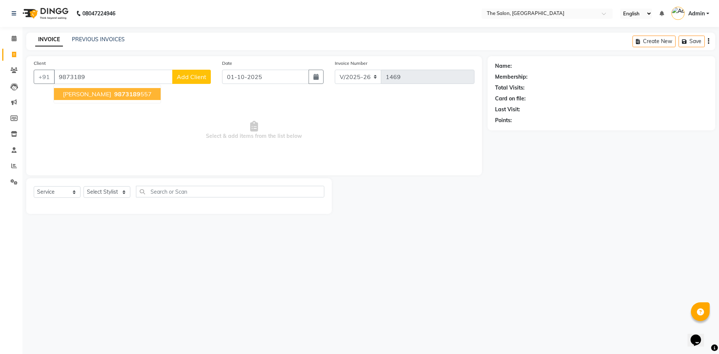
click at [115, 90] on button "[PERSON_NAME] 9873189 557" at bounding box center [107, 94] width 107 height 12
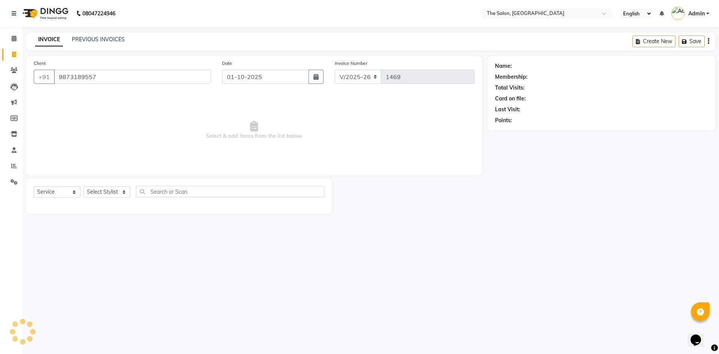
type input "9873189557"
click at [515, 128] on icon "button" at bounding box center [515, 130] width 5 height 5
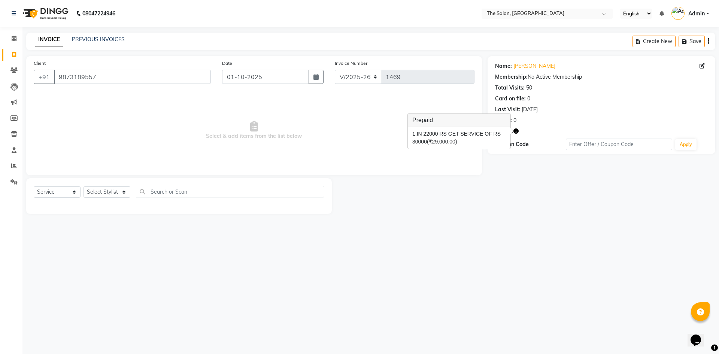
click at [347, 124] on span "Select & add items from the list below" at bounding box center [254, 130] width 441 height 75
click at [115, 194] on select "Select Stylist [PERSON_NAME] [PERSON_NAME] AKASH [PERSON_NAME] ARJUN [PERSON_NA…" at bounding box center [106, 192] width 47 height 12
select select "22746"
click at [83, 186] on select "Select Stylist [PERSON_NAME] [PERSON_NAME] AKASH [PERSON_NAME] ARJUN [PERSON_NA…" at bounding box center [106, 192] width 47 height 12
